Goal: Task Accomplishment & Management: Manage account settings

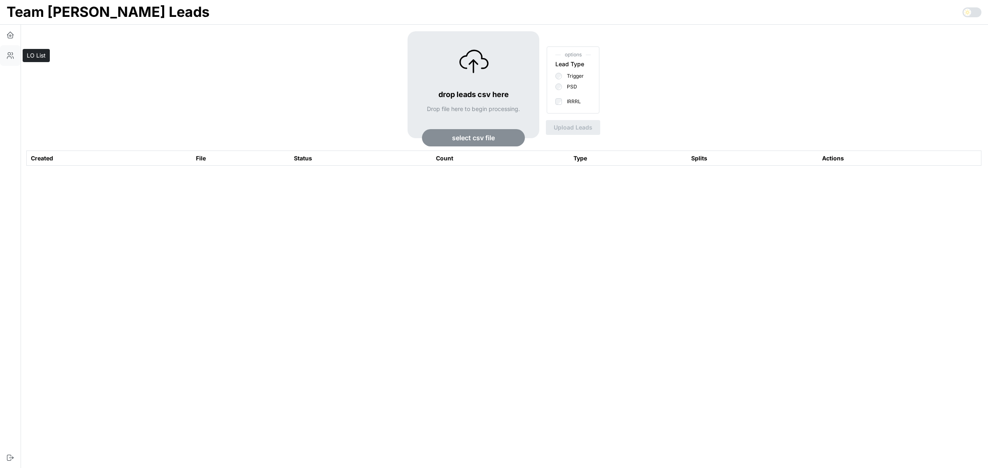
click at [13, 55] on icon "button" at bounding box center [10, 55] width 8 height 8
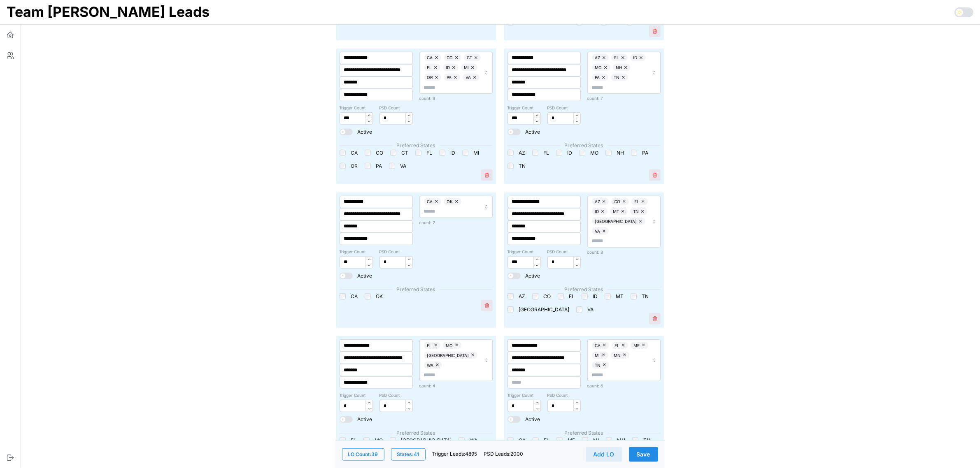
scroll to position [720, 0]
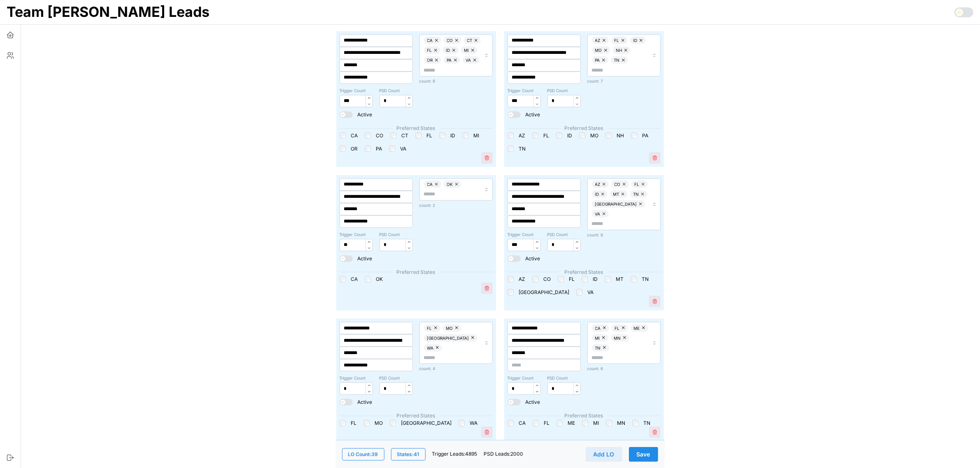
click at [643, 456] on span "Save" at bounding box center [644, 454] width 14 height 14
click at [647, 455] on span "Save" at bounding box center [644, 454] width 14 height 14
